Goal: Navigation & Orientation: Find specific page/section

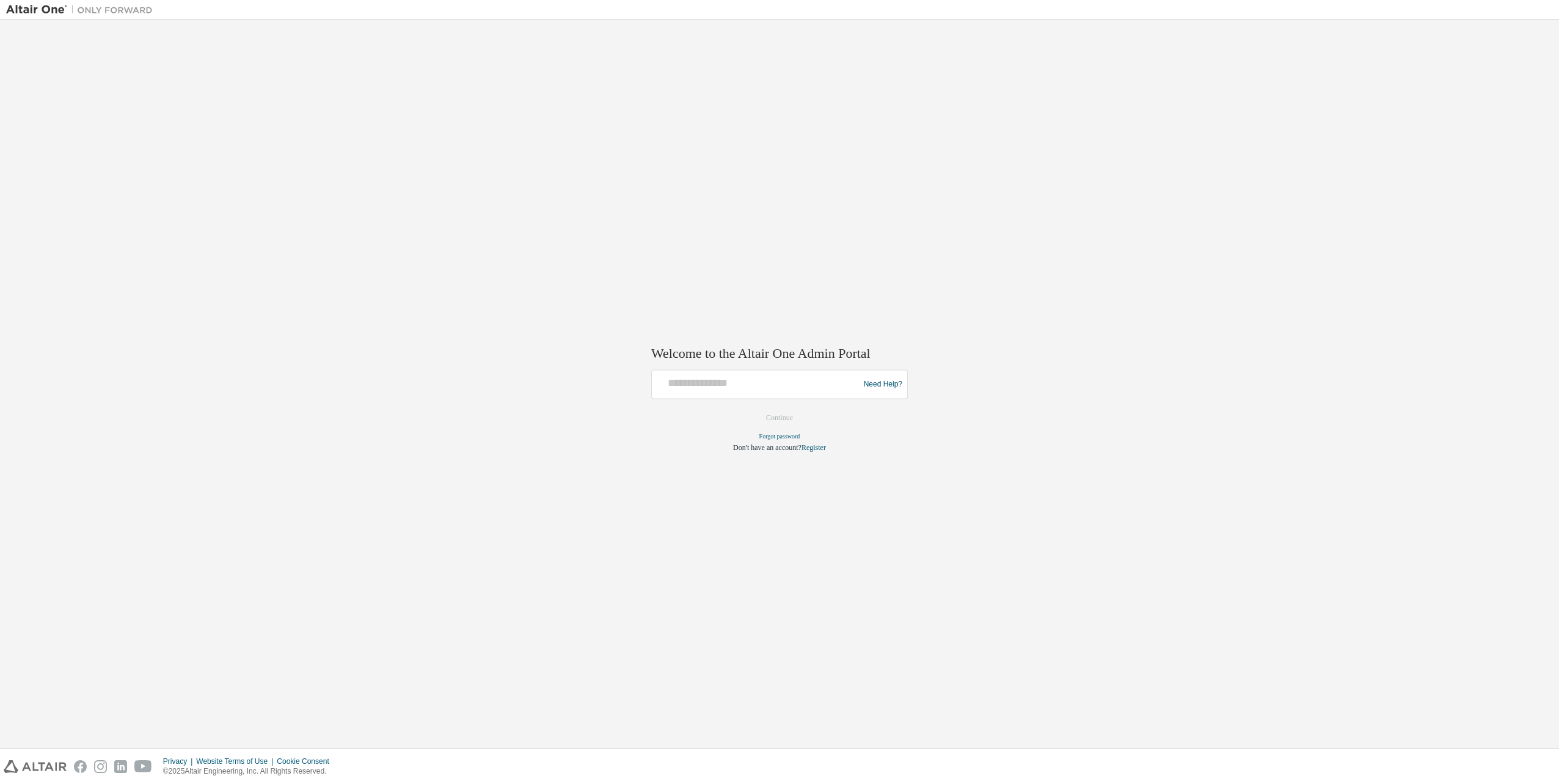
click at [52, 10] on img at bounding box center [82, 10] width 153 height 12
click at [772, 383] on input "text" at bounding box center [757, 382] width 201 height 18
type input "**********"
click at [753, 409] on button "Continue" at bounding box center [779, 418] width 52 height 19
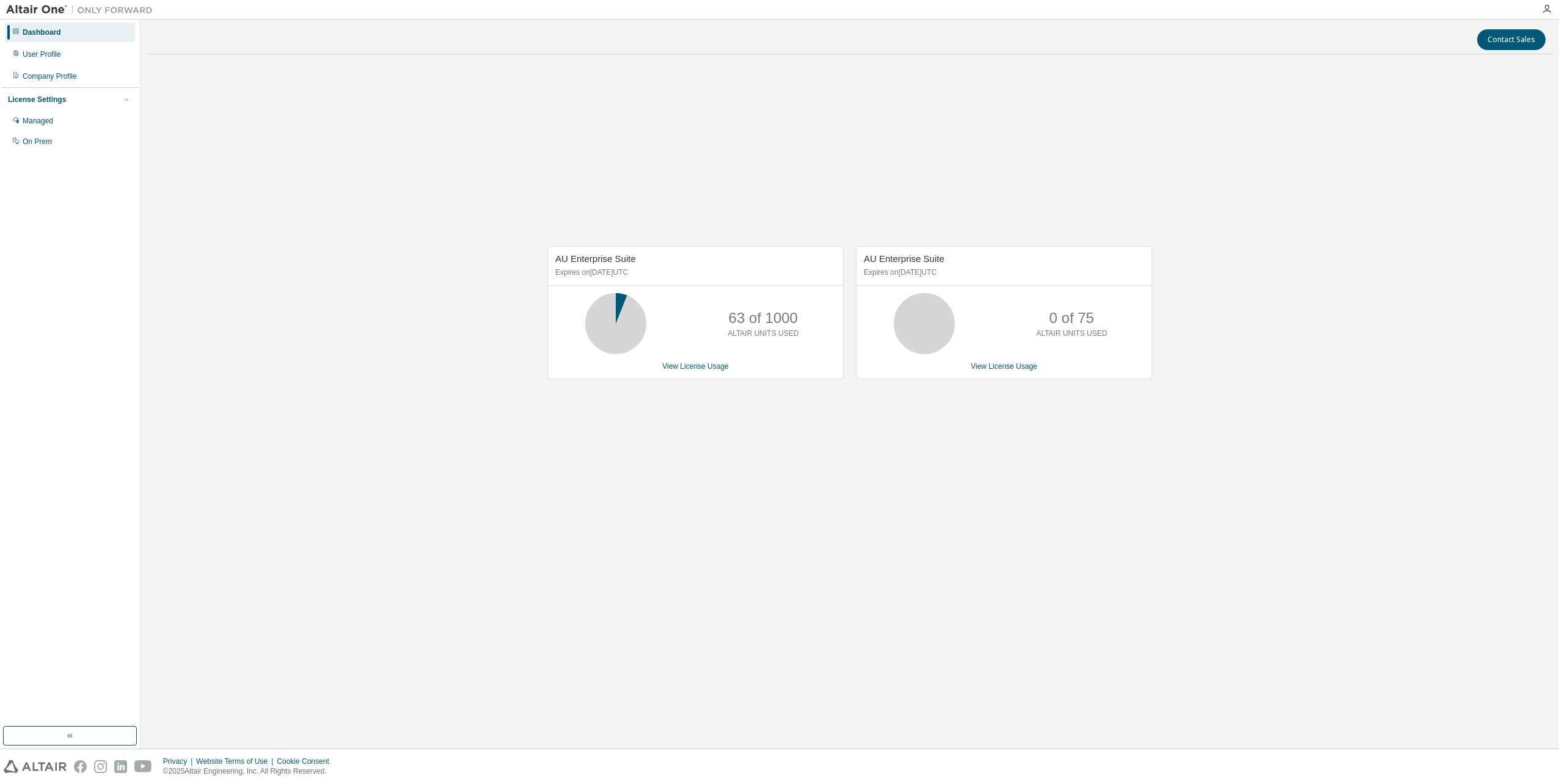
click at [67, 38] on div "Dashboard" at bounding box center [69, 33] width 130 height 20
click at [1549, 6] on icon "button" at bounding box center [1547, 9] width 10 height 10
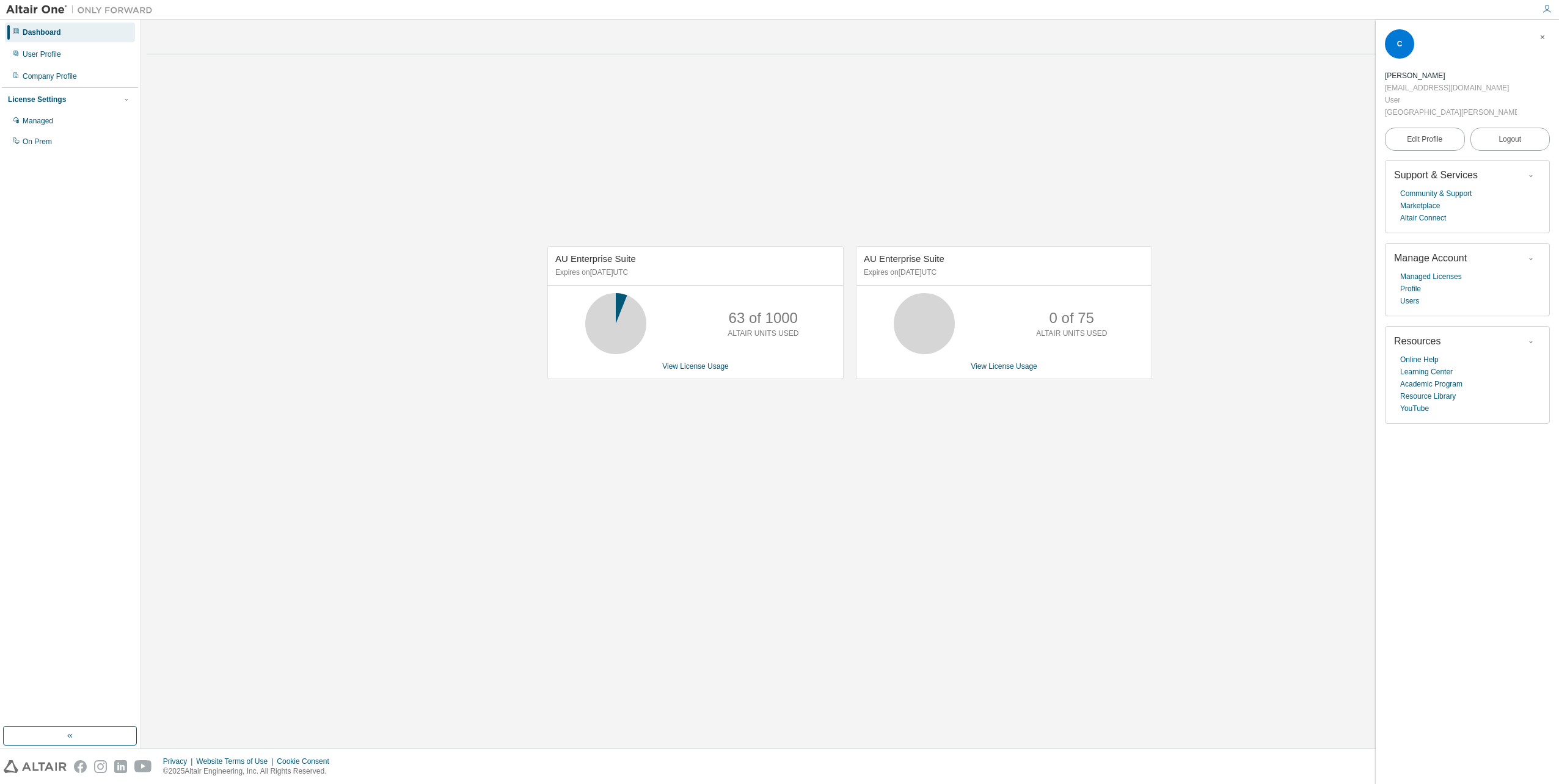
drag, startPoint x: 1549, startPoint y: 6, endPoint x: 1556, endPoint y: 64, distance: 58.4
click at [1556, 53] on body "Dashboard User Profile Company Profile License Settings Managed On Prem Contact…" at bounding box center [780, 392] width 1559 height 784
click at [1437, 205] on link "Marketplace" at bounding box center [1420, 206] width 40 height 12
